Goal: Entertainment & Leisure: Browse casually

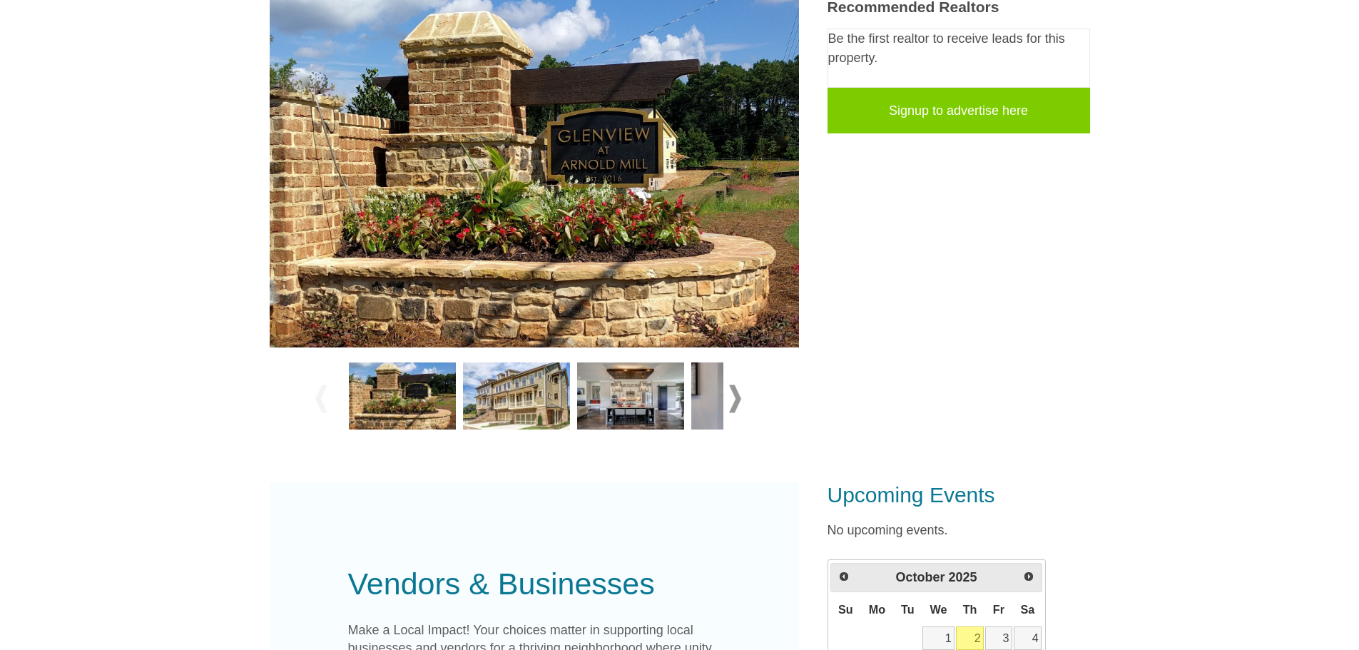
scroll to position [286, 0]
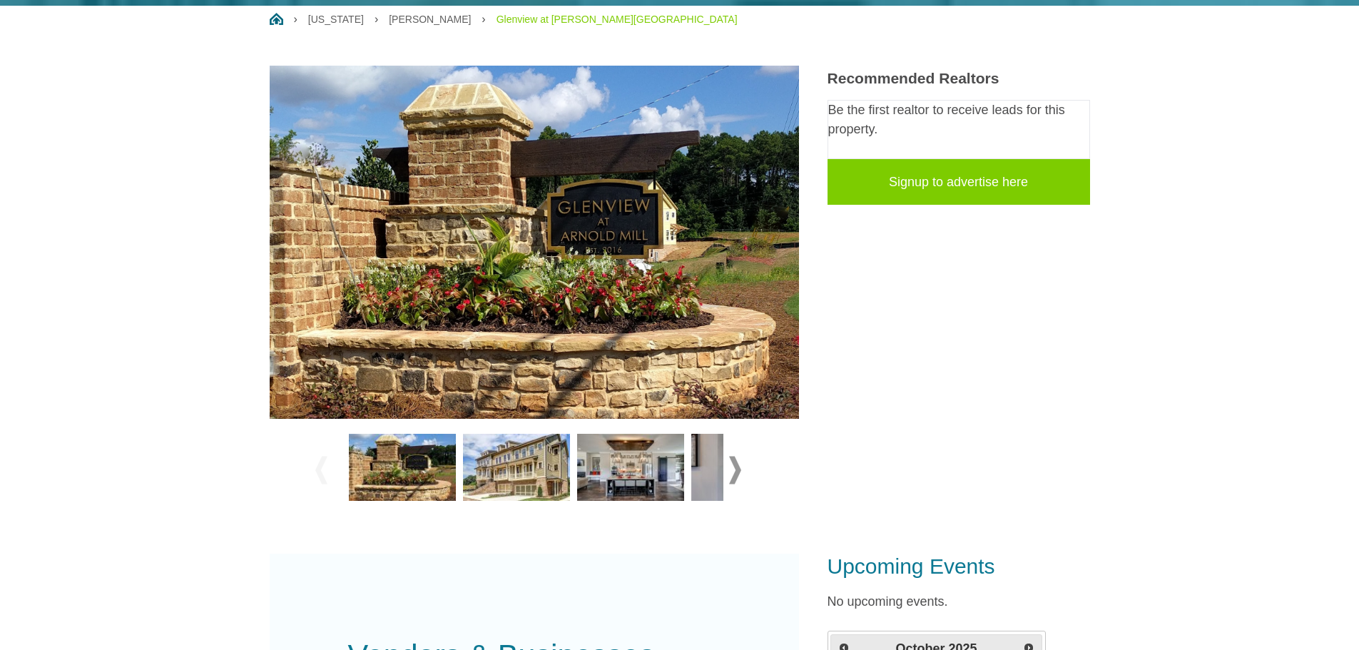
click at [655, 434] on img at bounding box center [630, 467] width 107 height 67
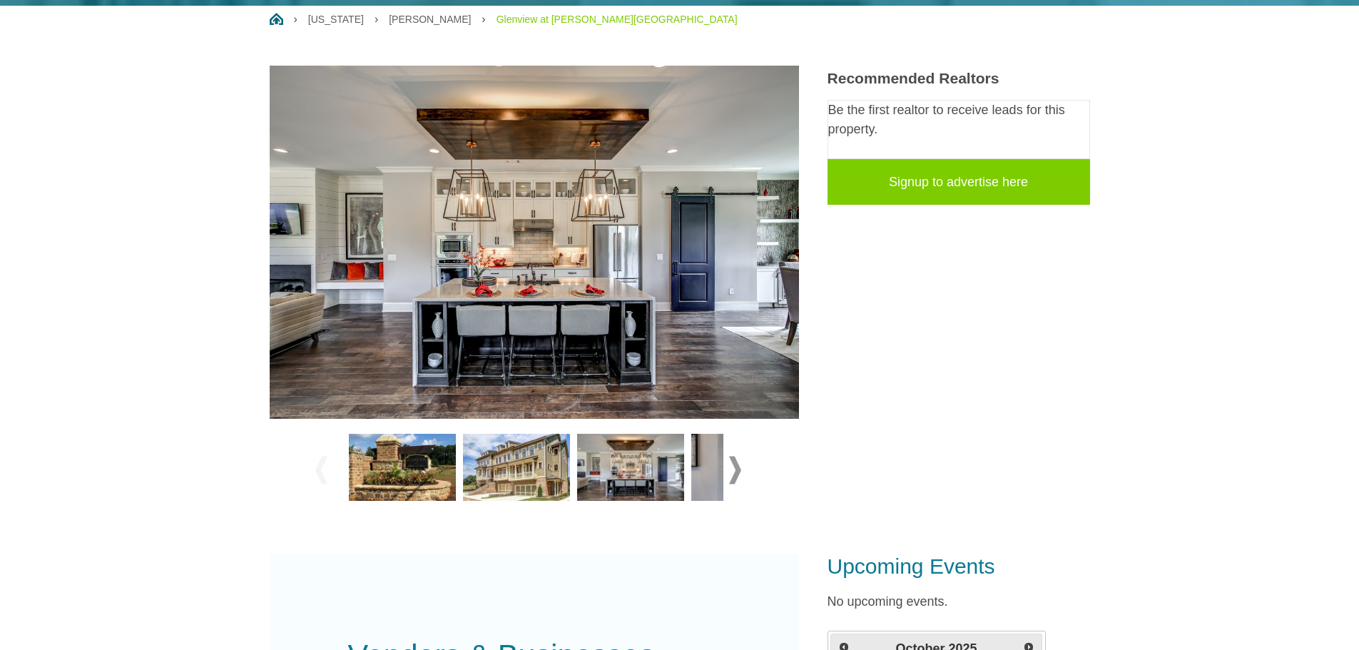
click at [733, 456] on span at bounding box center [735, 470] width 12 height 28
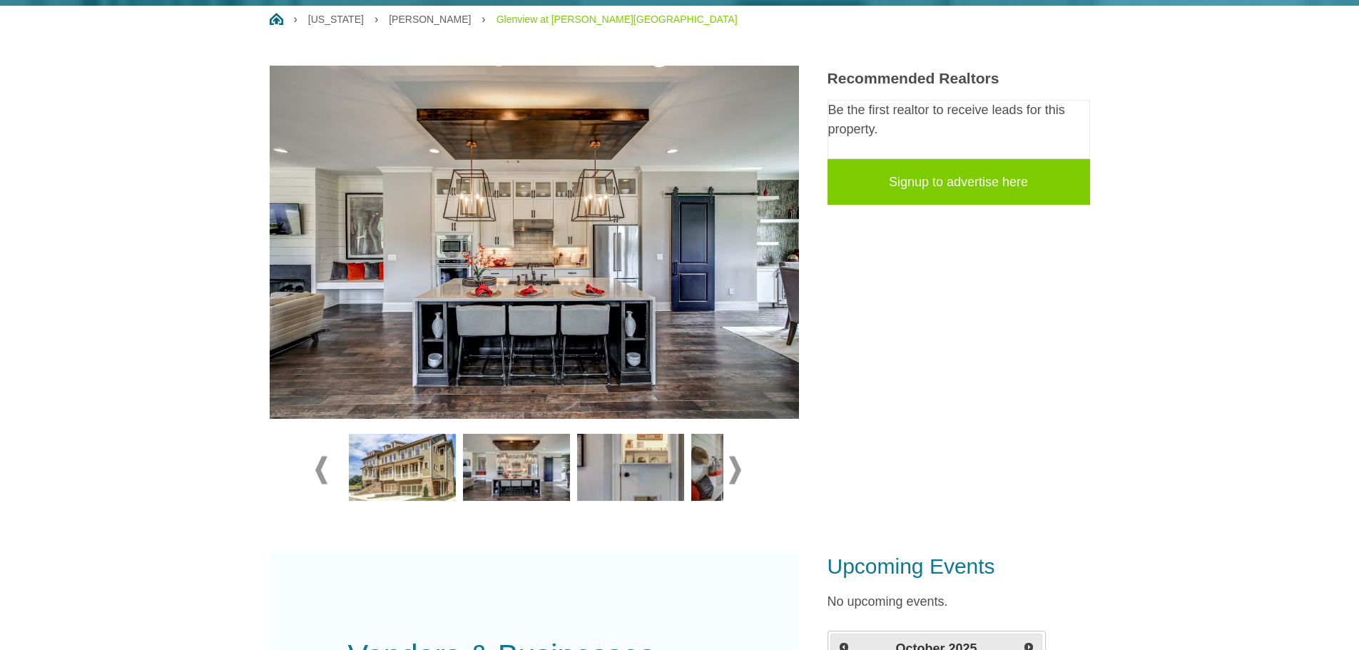
click at [733, 456] on span at bounding box center [735, 470] width 12 height 28
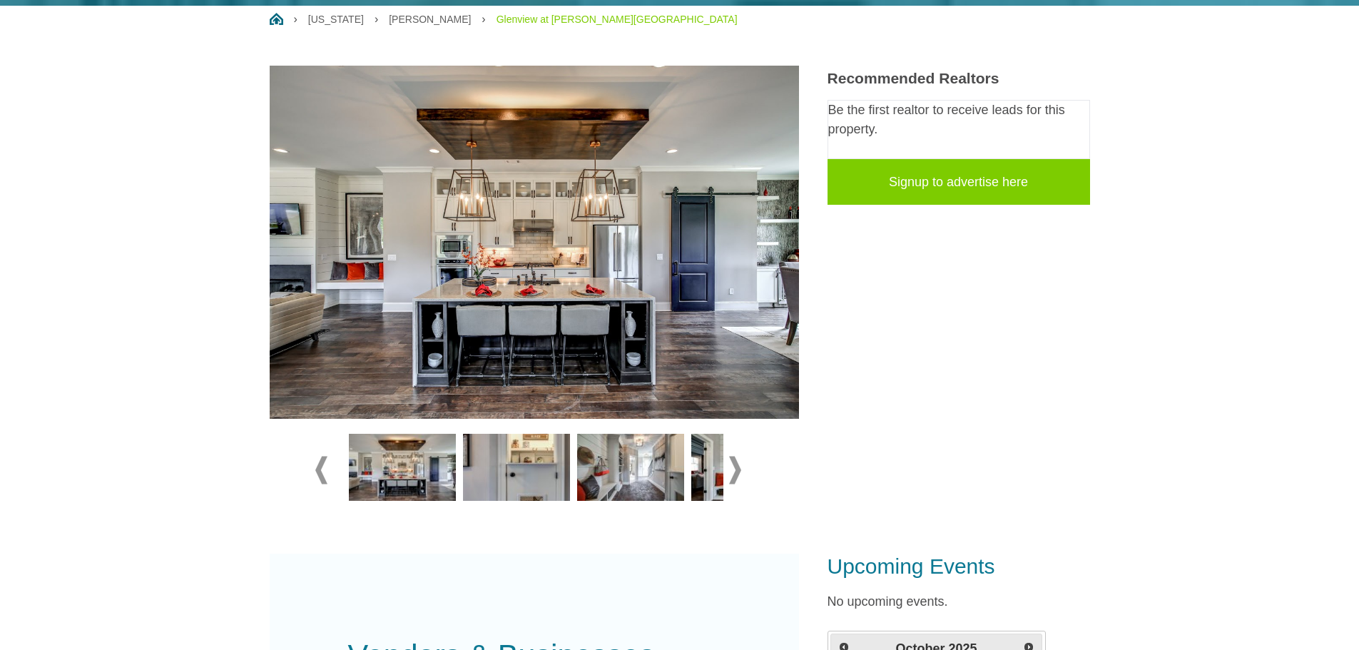
click at [733, 456] on span at bounding box center [735, 470] width 12 height 28
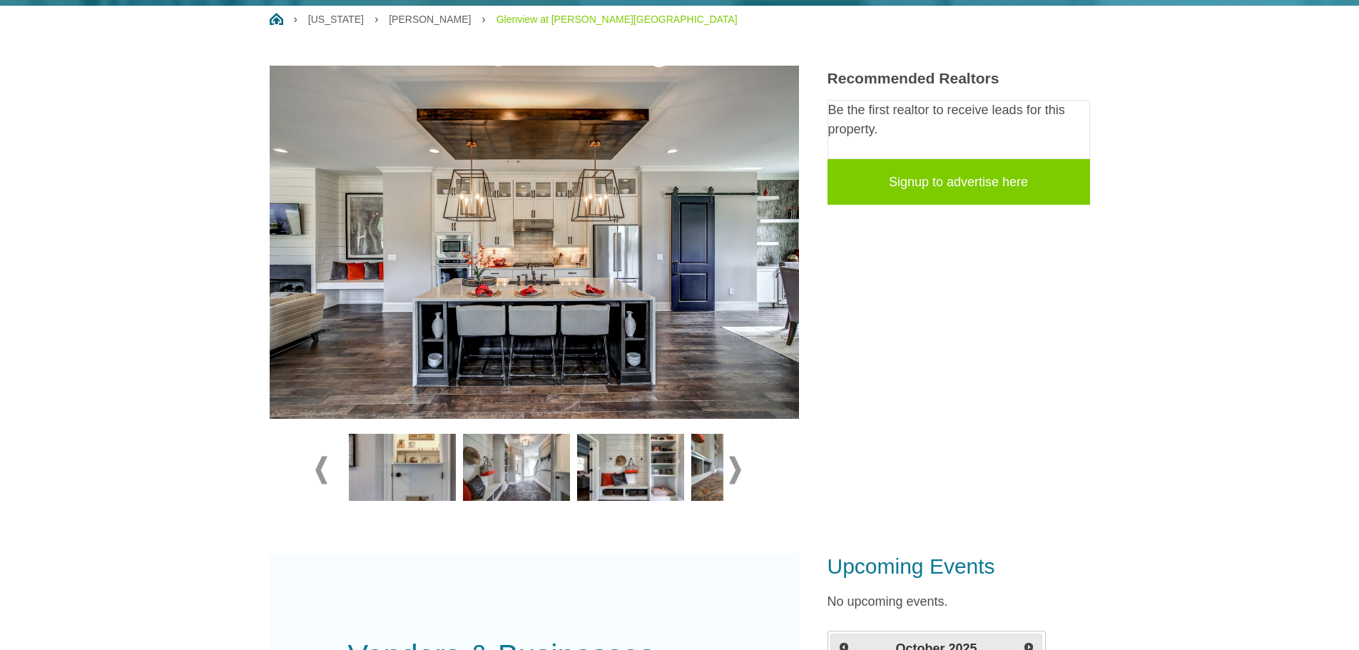
click at [675, 442] on img at bounding box center [630, 467] width 107 height 67
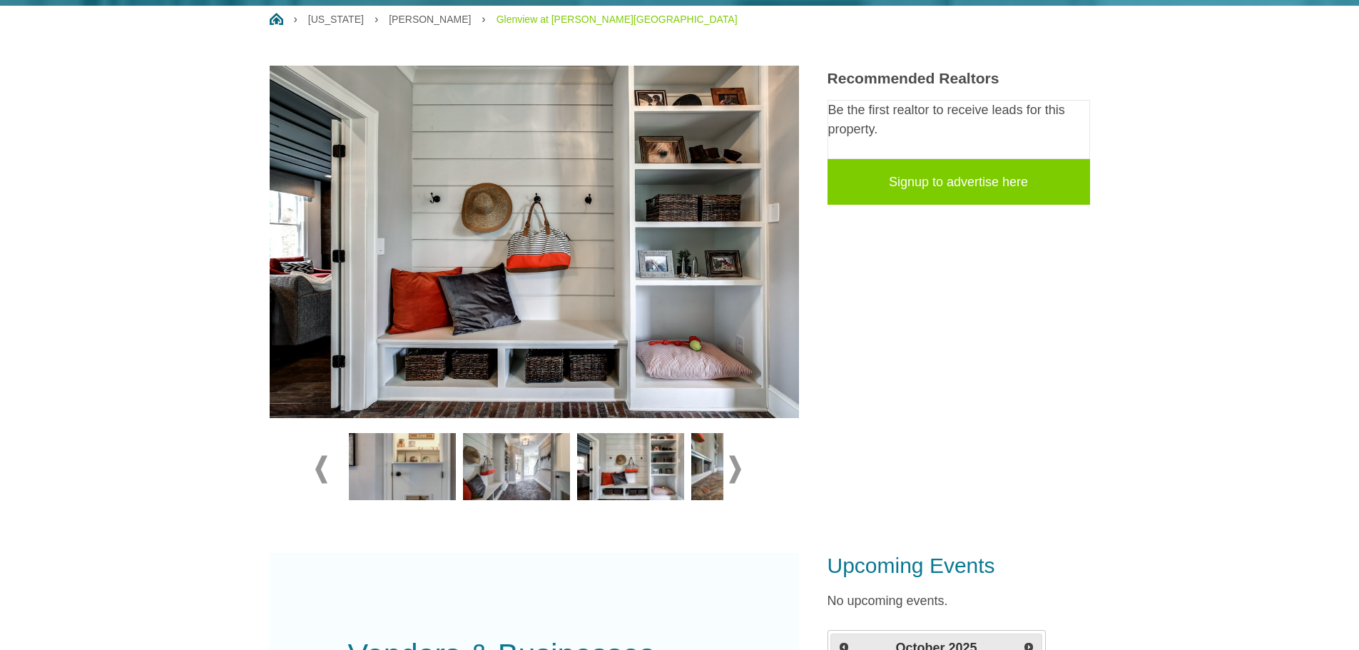
click at [738, 456] on span at bounding box center [735, 470] width 12 height 28
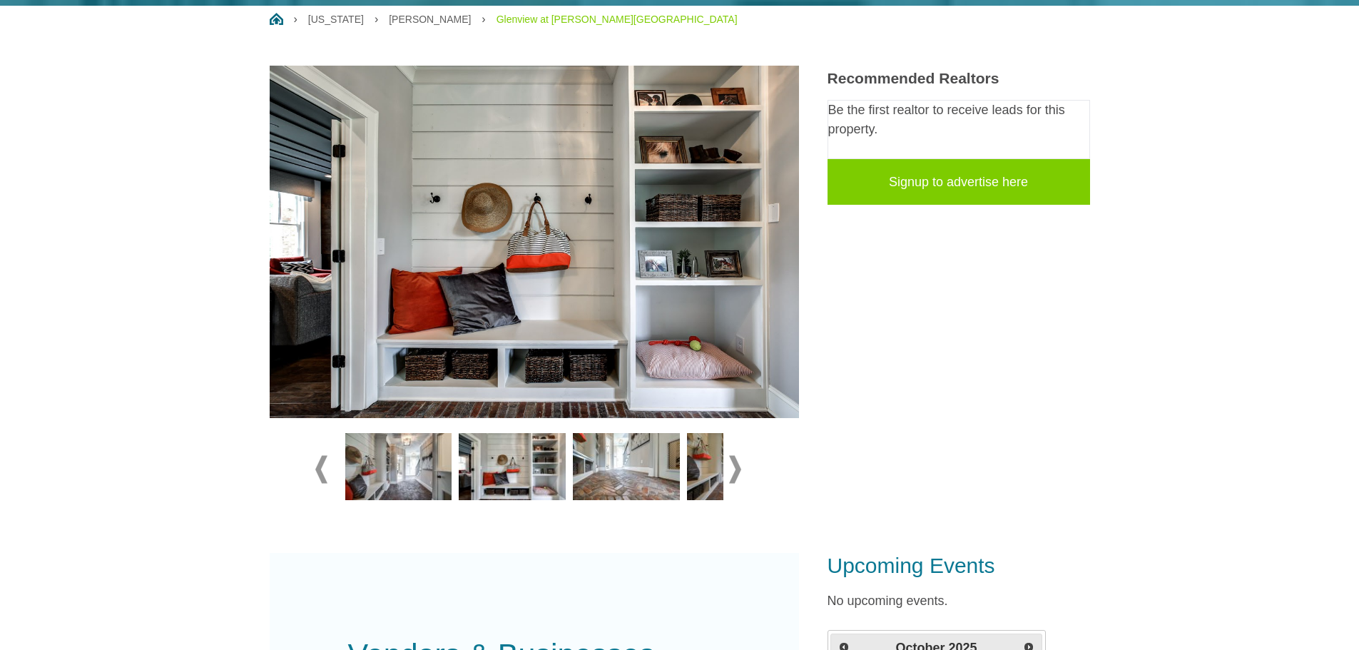
click at [738, 456] on span at bounding box center [735, 470] width 12 height 28
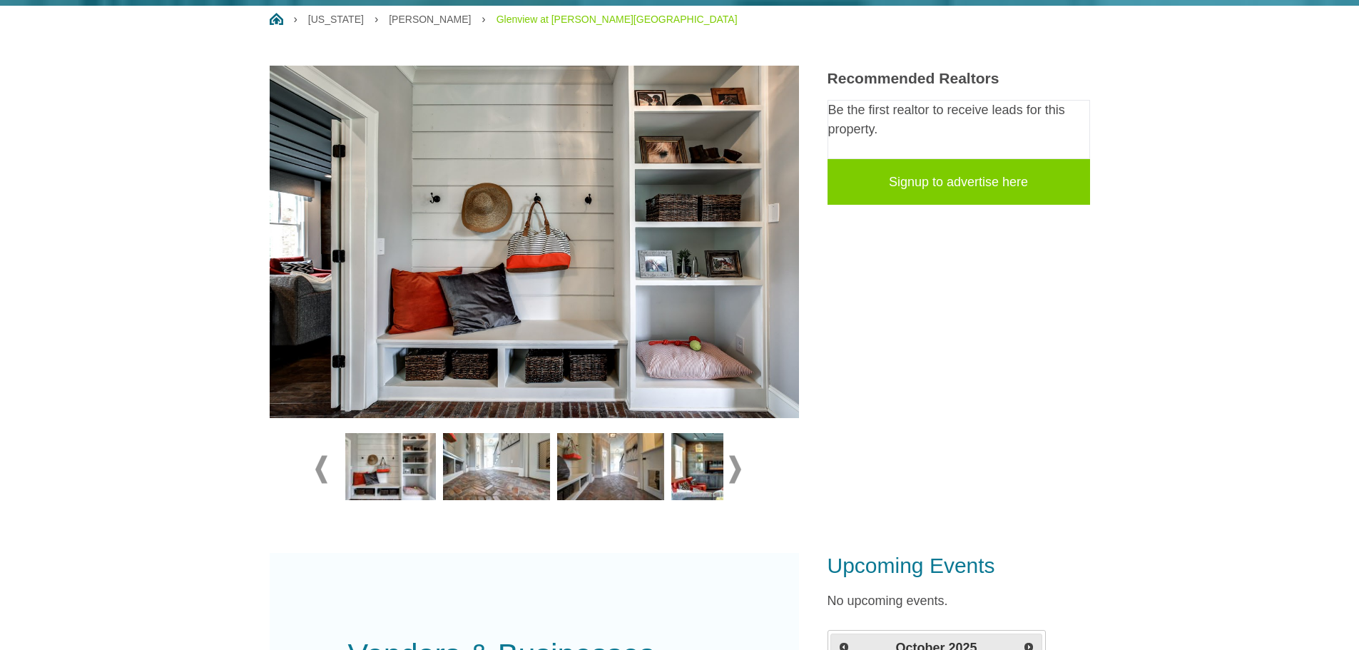
click at [738, 456] on span at bounding box center [735, 470] width 12 height 28
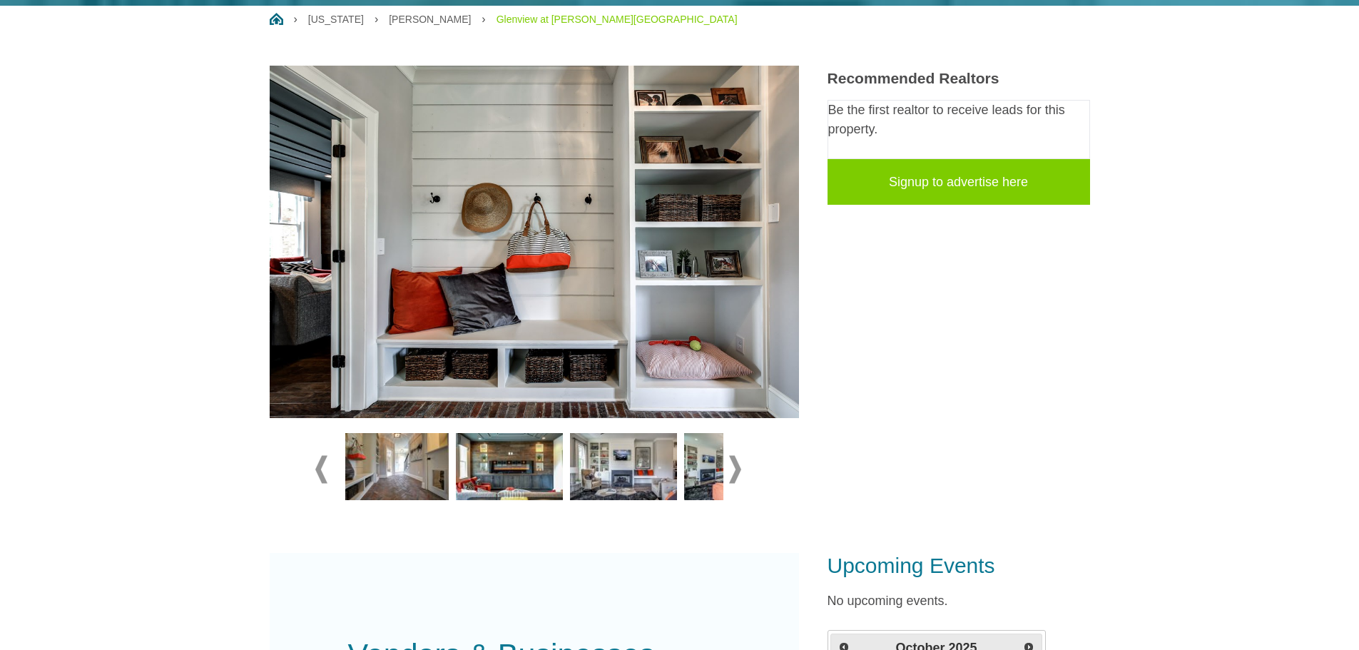
click at [738, 456] on span at bounding box center [735, 470] width 12 height 28
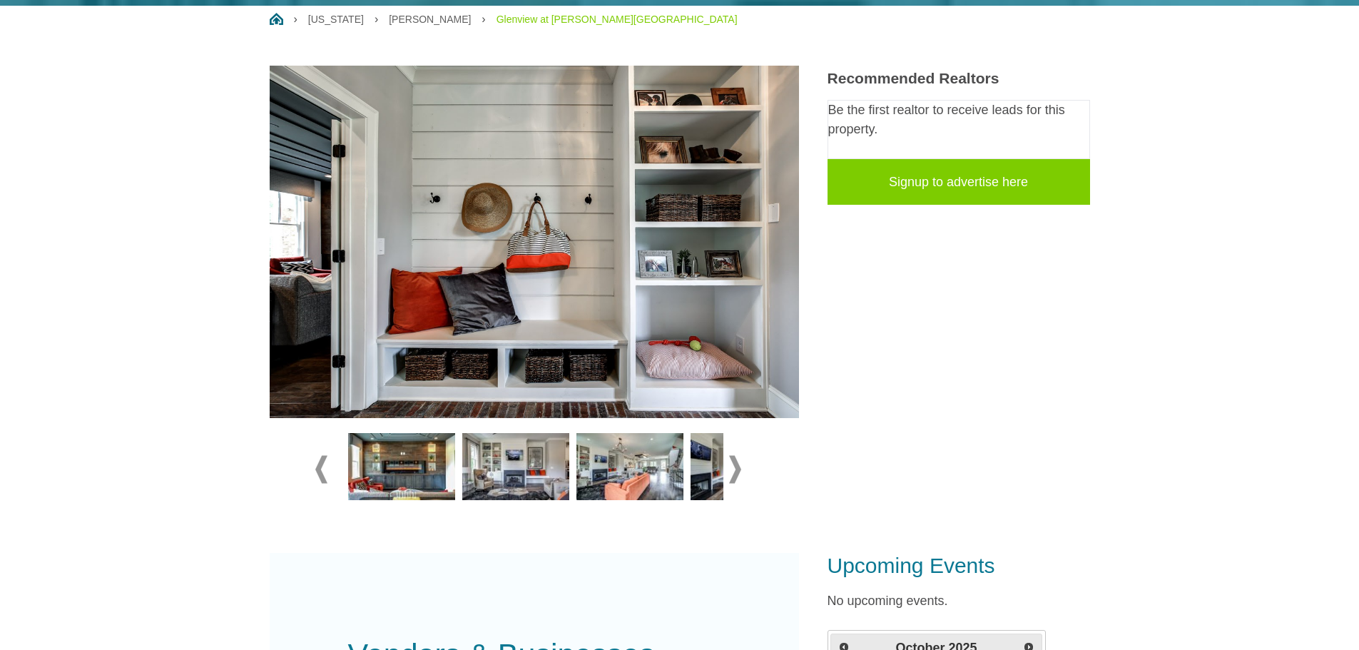
click at [738, 456] on span at bounding box center [735, 470] width 12 height 28
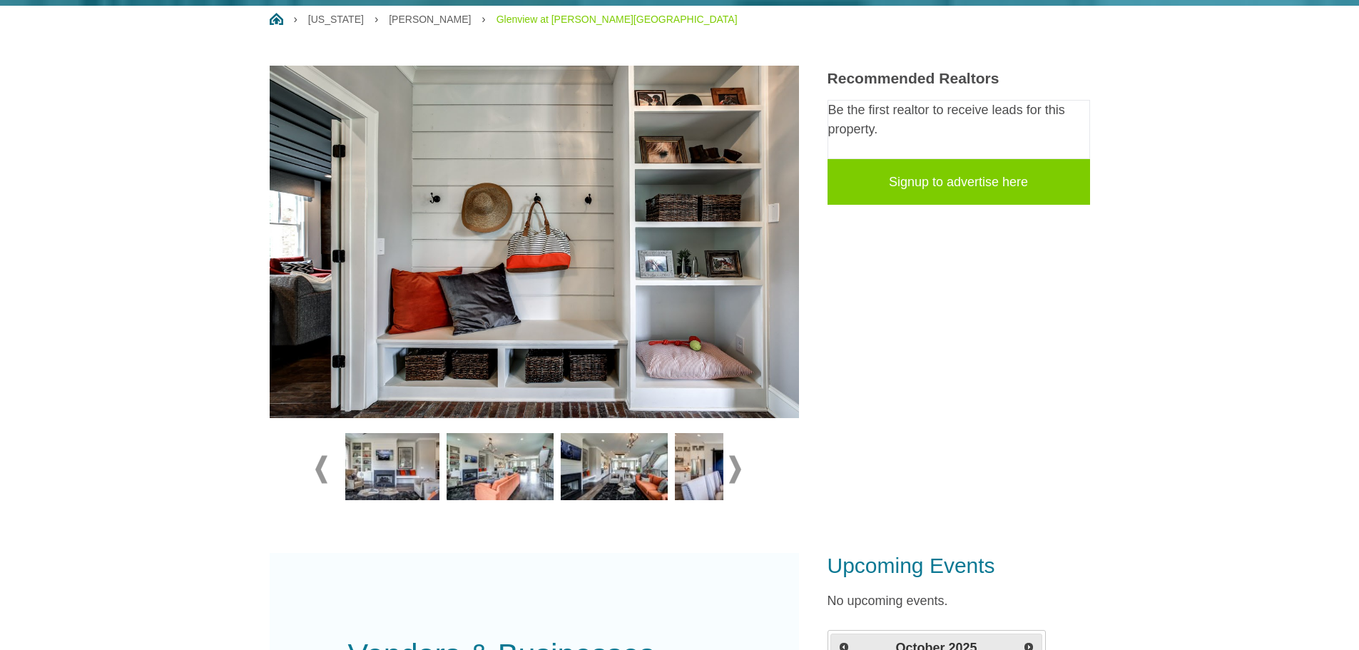
click at [738, 456] on span at bounding box center [735, 470] width 12 height 28
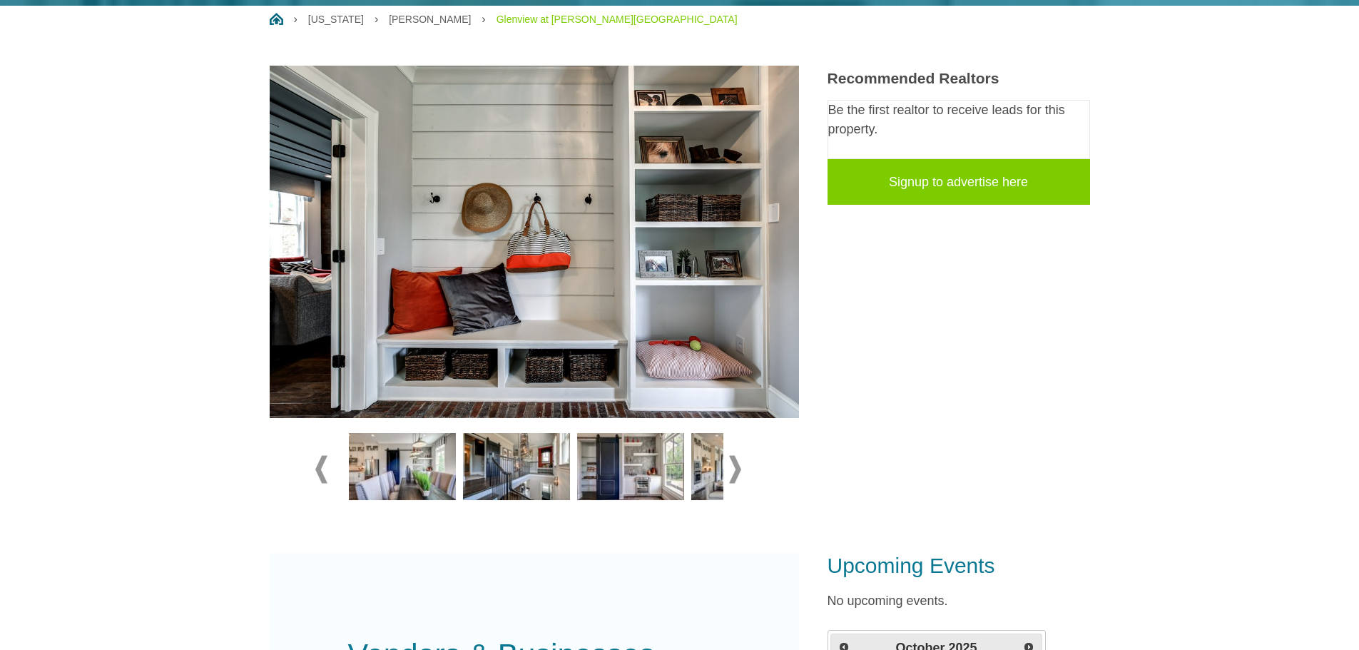
click at [738, 456] on span at bounding box center [735, 470] width 12 height 28
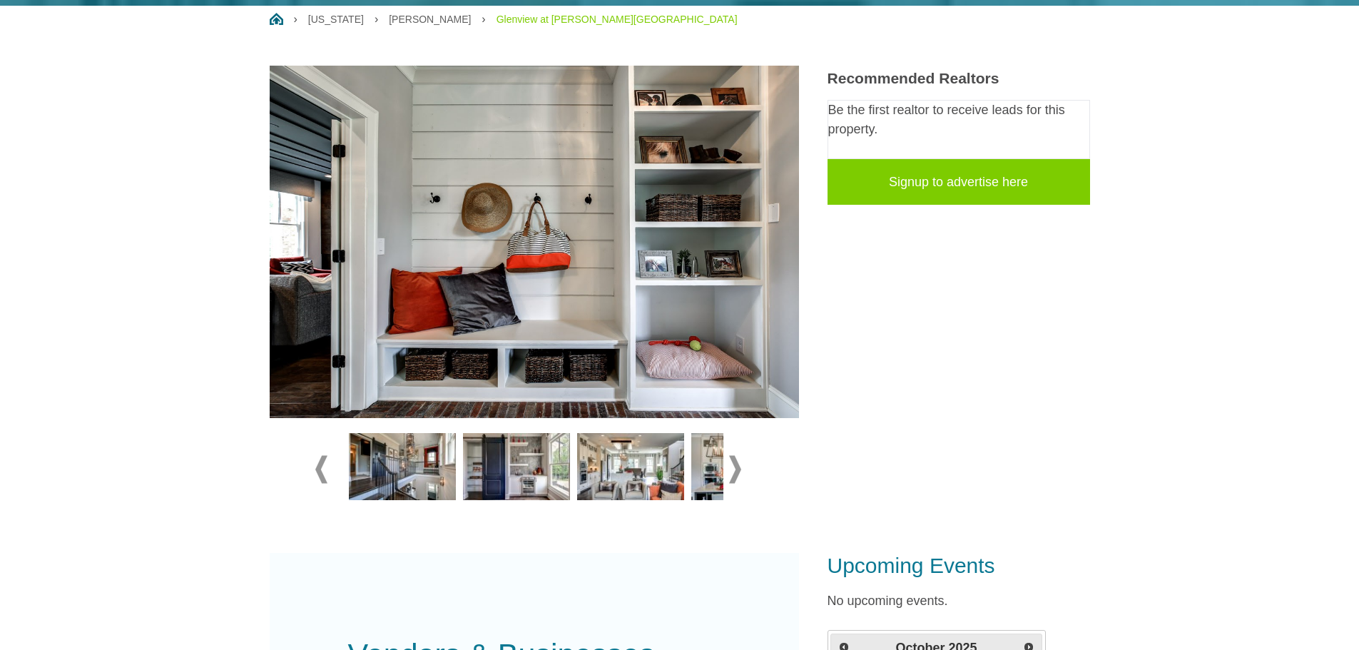
click at [737, 456] on span at bounding box center [735, 470] width 12 height 28
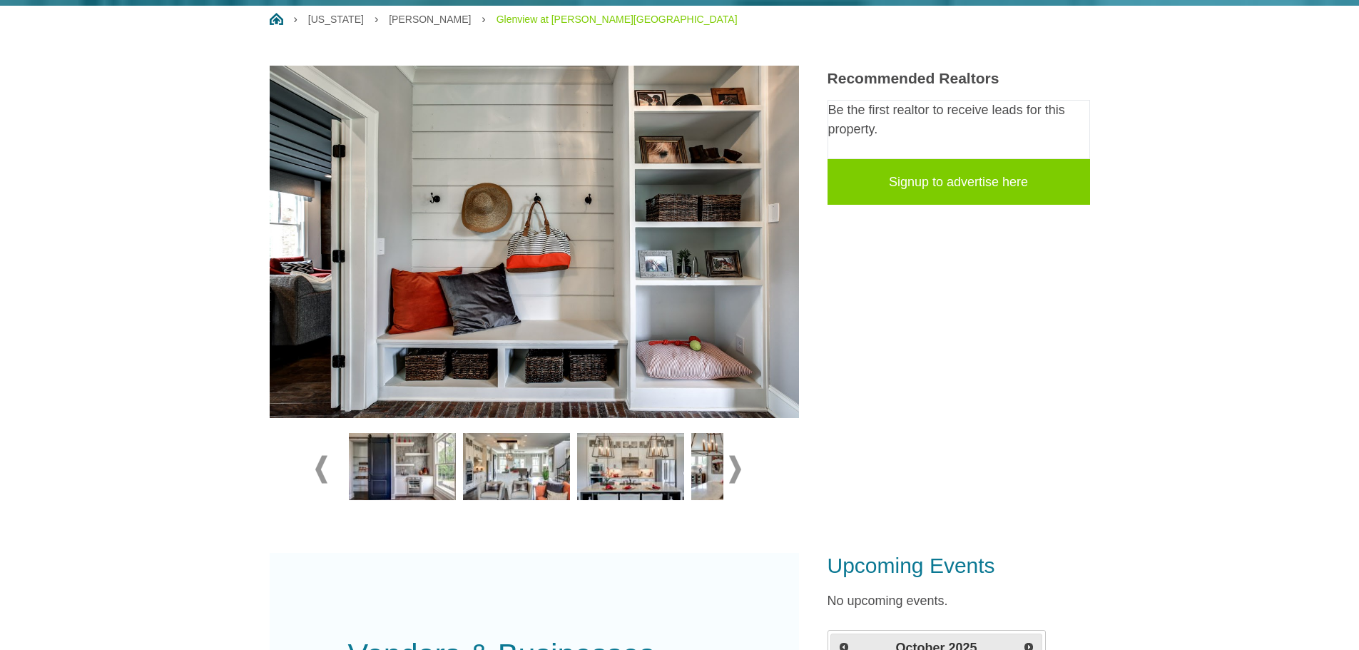
click at [738, 456] on span at bounding box center [735, 470] width 12 height 28
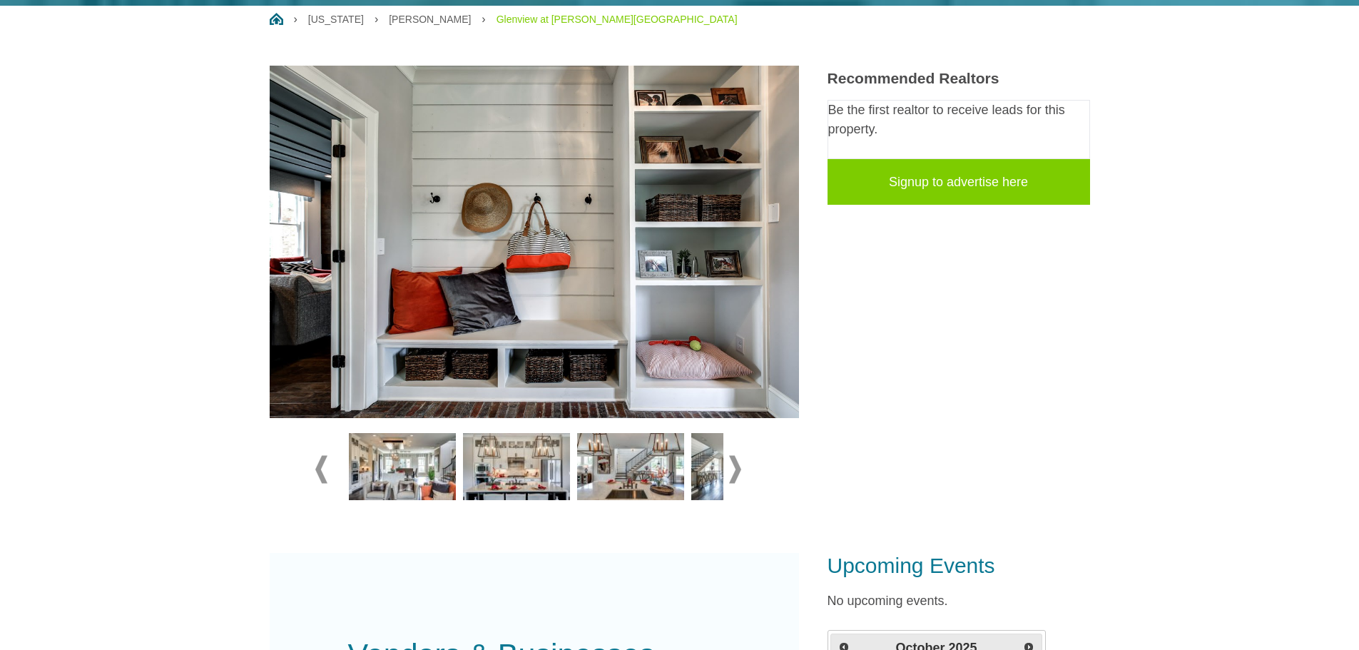
click at [738, 456] on span at bounding box center [735, 470] width 12 height 28
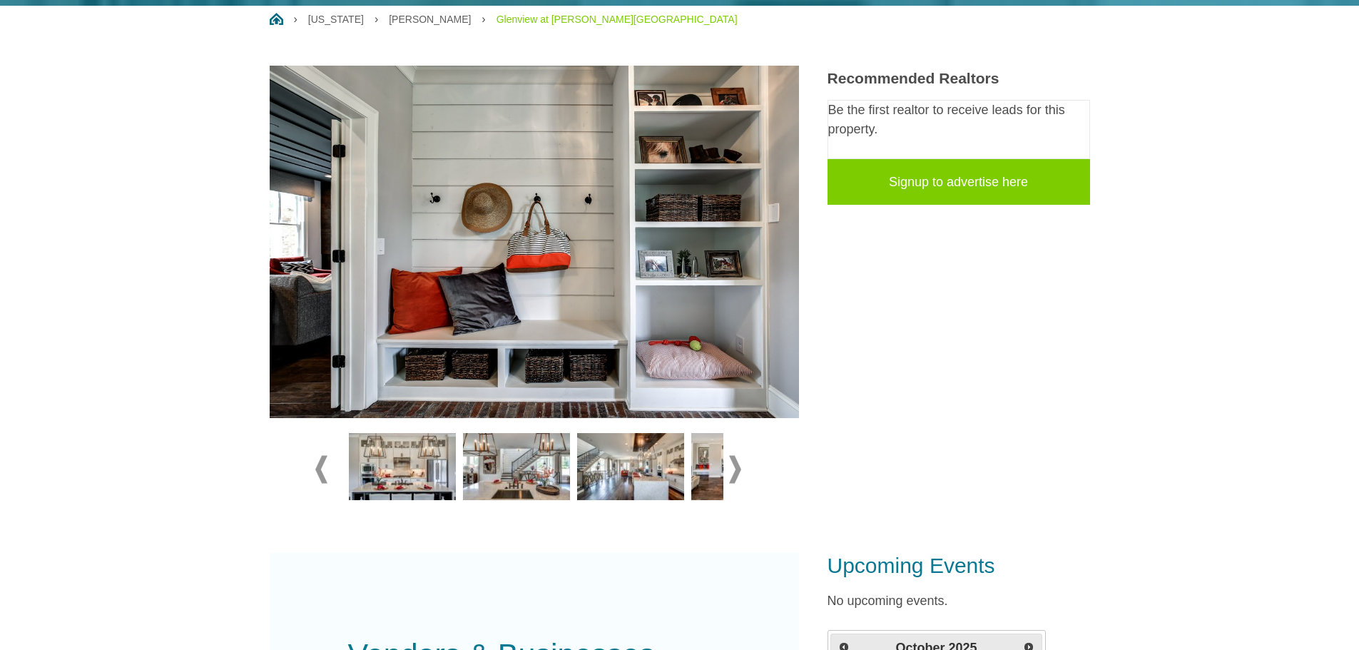
click at [738, 456] on span at bounding box center [735, 470] width 12 height 28
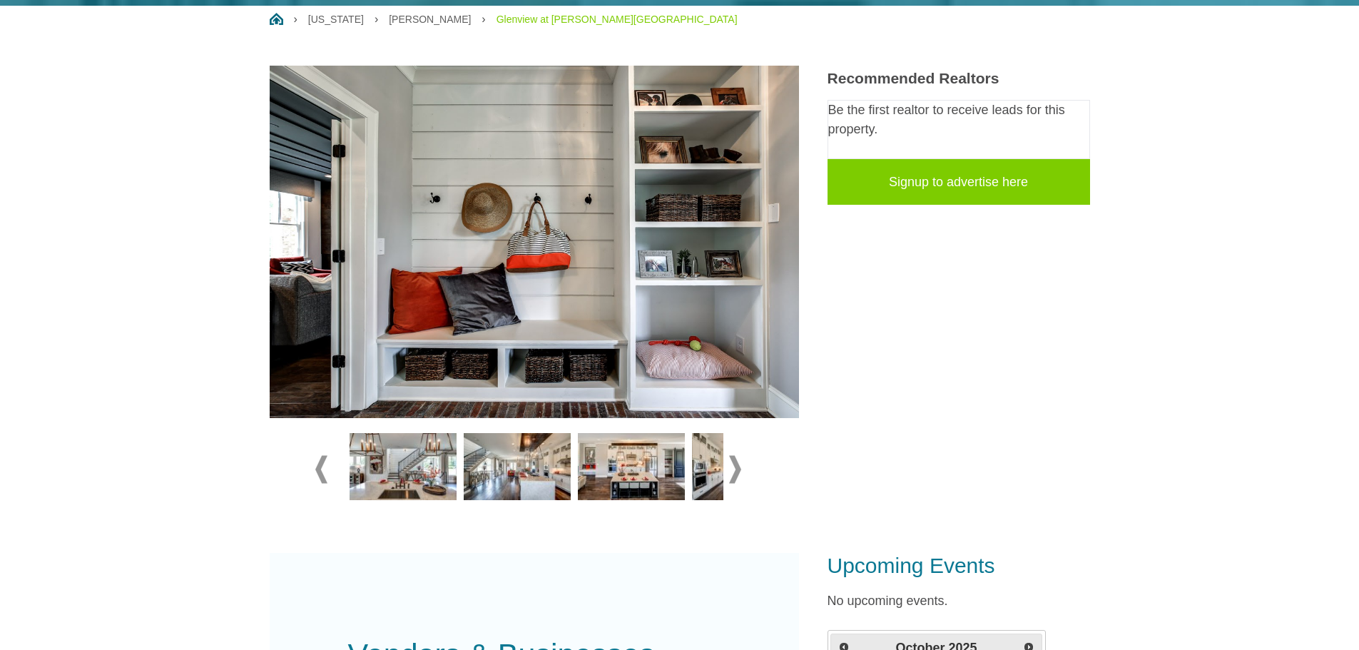
click at [738, 456] on span at bounding box center [735, 470] width 12 height 28
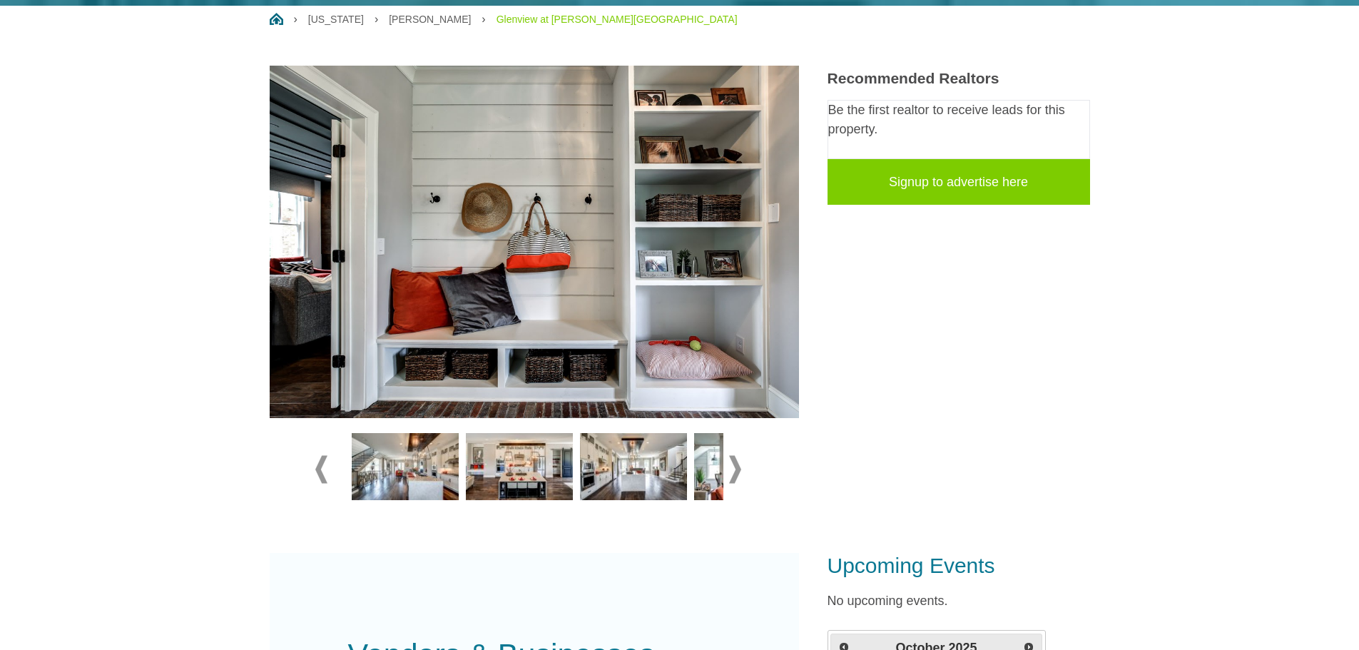
click at [738, 456] on span at bounding box center [735, 470] width 12 height 28
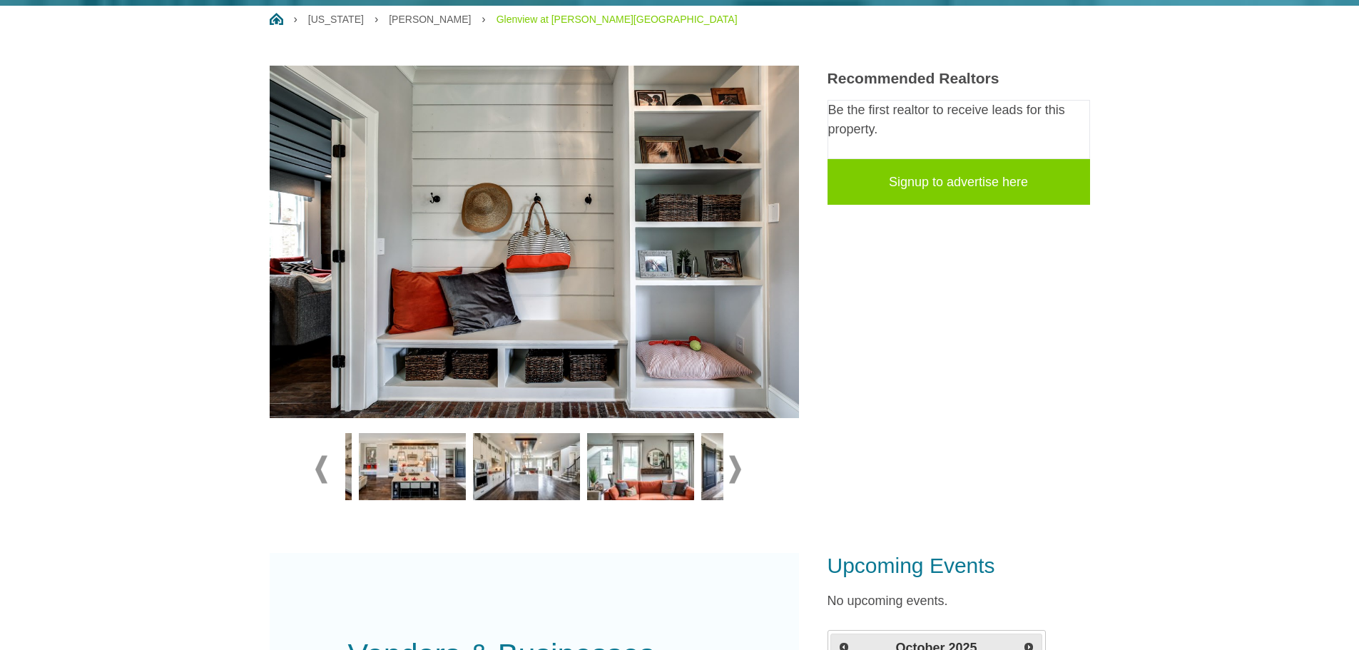
click at [738, 456] on span at bounding box center [735, 470] width 12 height 28
